Goal: Task Accomplishment & Management: Complete application form

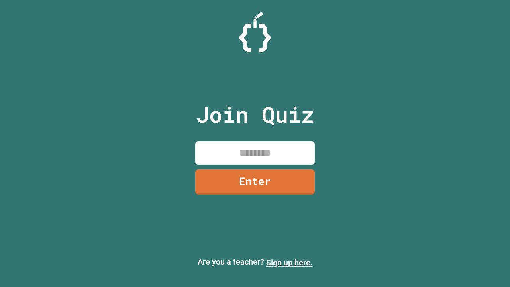
click at [289, 262] on link "Sign up here." at bounding box center [289, 263] width 47 height 10
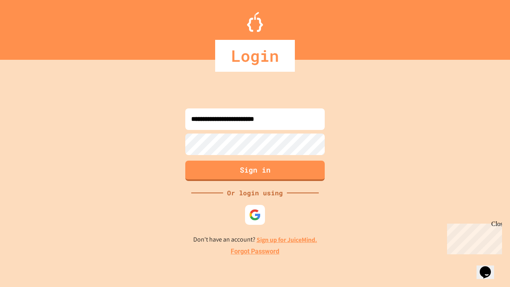
type input "**********"
